Goal: Task Accomplishment & Management: Use online tool/utility

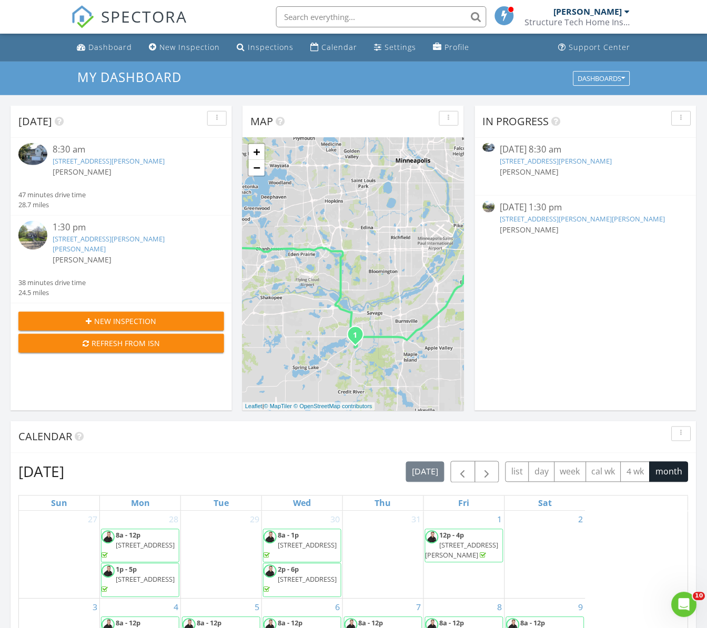
scroll to position [973, 723]
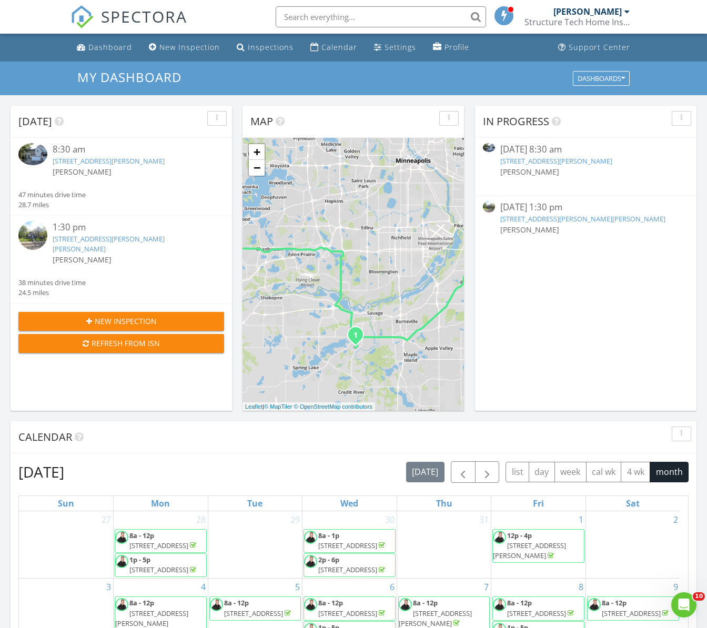
click at [127, 161] on link "[STREET_ADDRESS][PERSON_NAME]" at bounding box center [109, 160] width 112 height 9
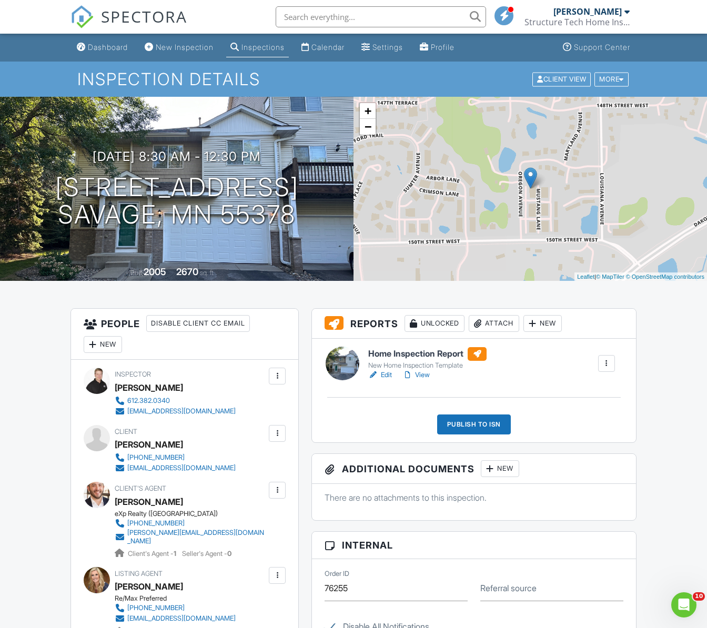
click at [441, 390] on div "Home Inspection Report New Home Inspection Template Edit View Quick Publish Cop…" at bounding box center [473, 391] width 323 height 104
click at [426, 374] on link "View" at bounding box center [415, 375] width 27 height 11
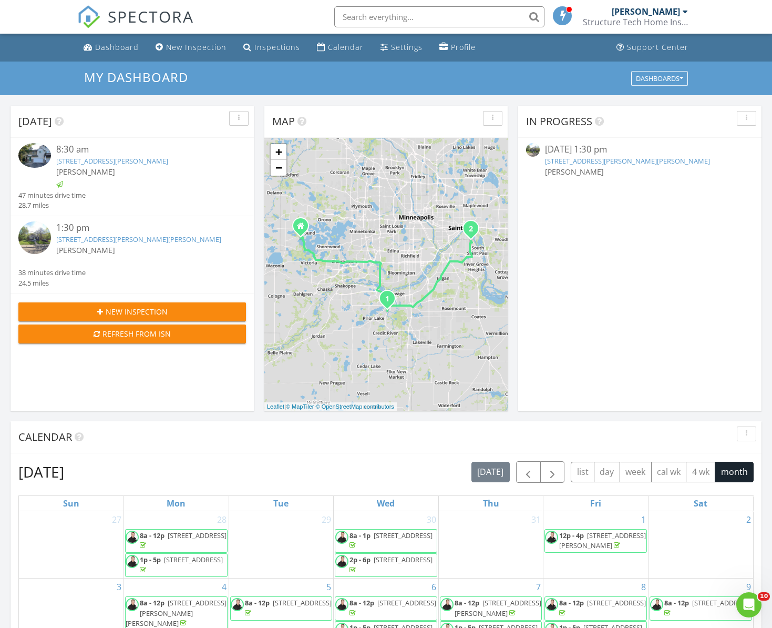
click at [114, 239] on link "[STREET_ADDRESS][PERSON_NAME][PERSON_NAME]" at bounding box center [138, 238] width 165 height 9
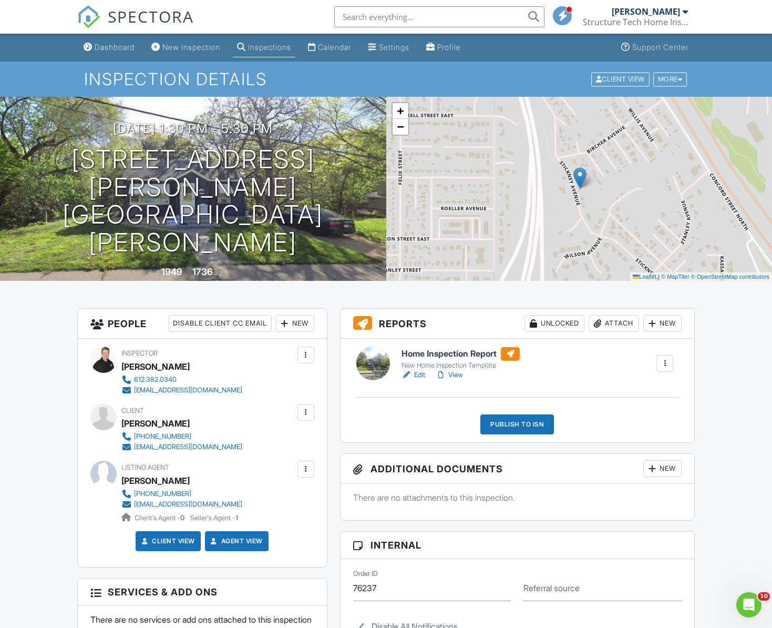
click at [455, 371] on link "View" at bounding box center [449, 375] width 27 height 11
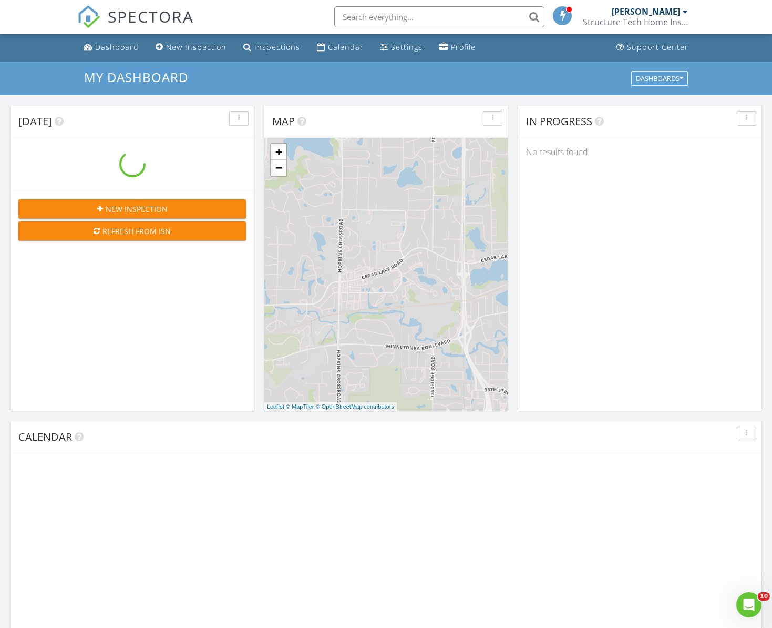
scroll to position [973, 789]
